Goal: Transaction & Acquisition: Purchase product/service

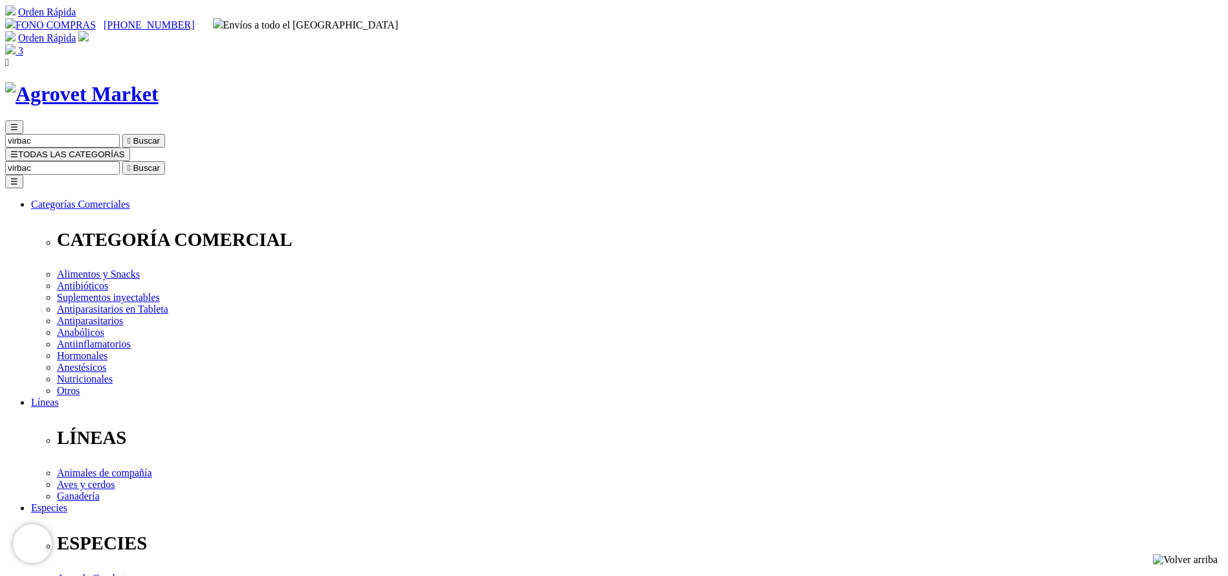
click at [120, 161] on input "virbac" at bounding box center [62, 168] width 115 height 14
type input "LONGE"
click at [122, 161] on button " Buscar" at bounding box center [143, 168] width 43 height 14
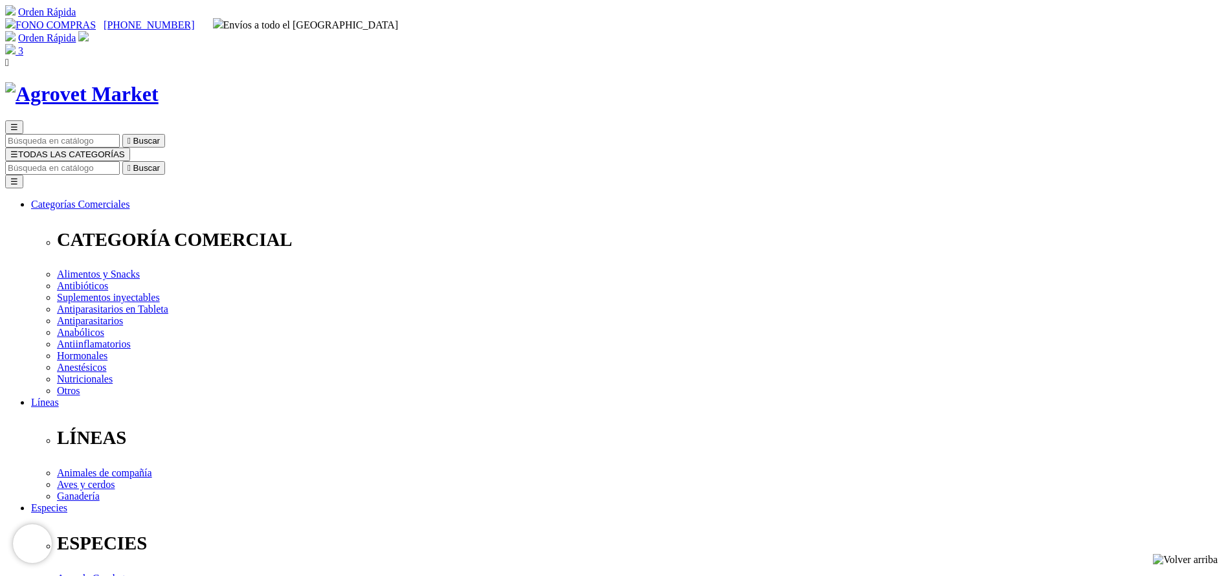
select select "101"
